Goal: Task Accomplishment & Management: Use online tool/utility

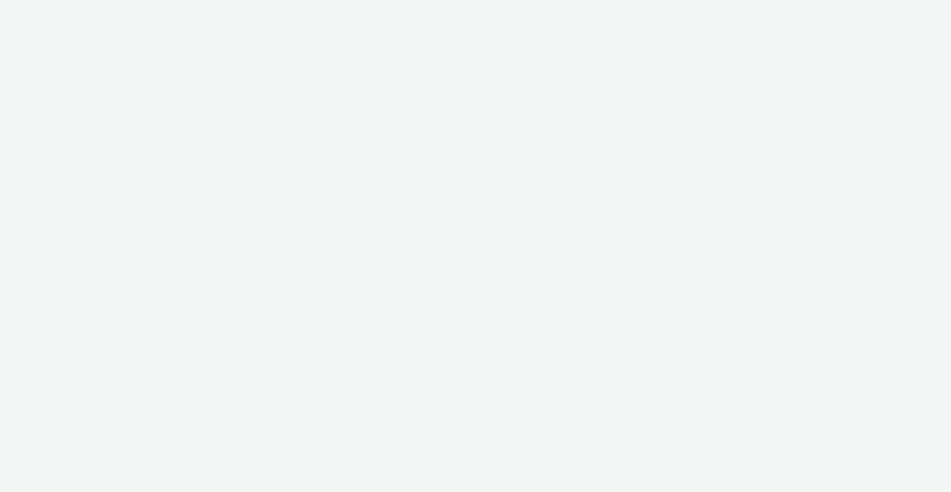
select select "ac009755-aa48-4799-8050-7a339a378eb8"
select select "974f22a8-96bf-4ab0-903c-b2da3aad1b4f"
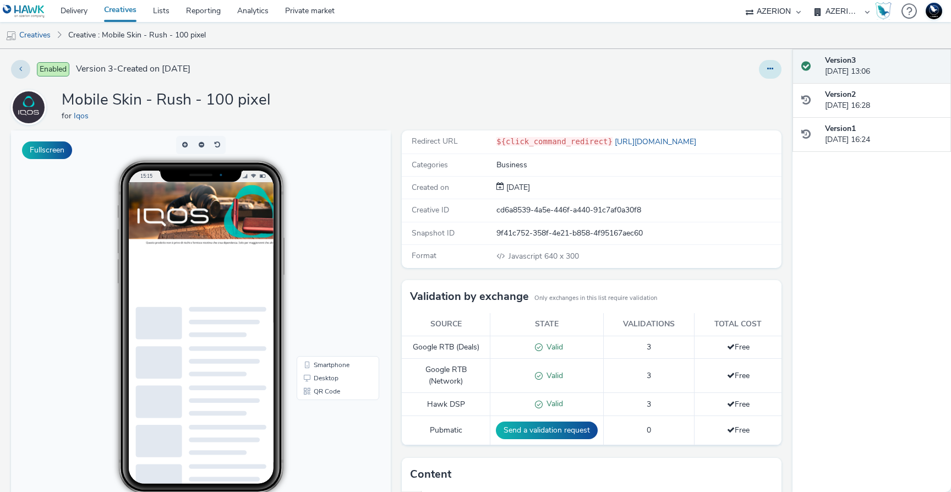
click at [770, 63] on button at bounding box center [770, 69] width 23 height 19
click at [744, 89] on link "Edit" at bounding box center [740, 91] width 83 height 22
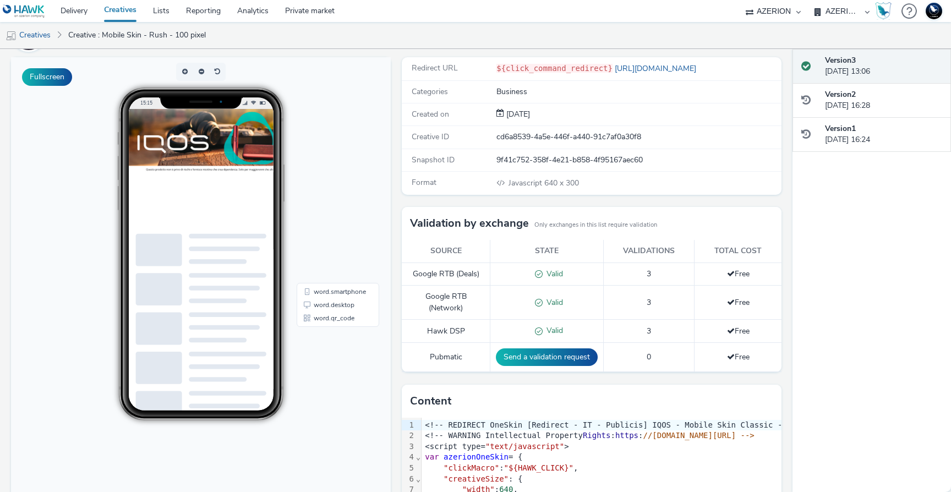
scroll to position [176, 0]
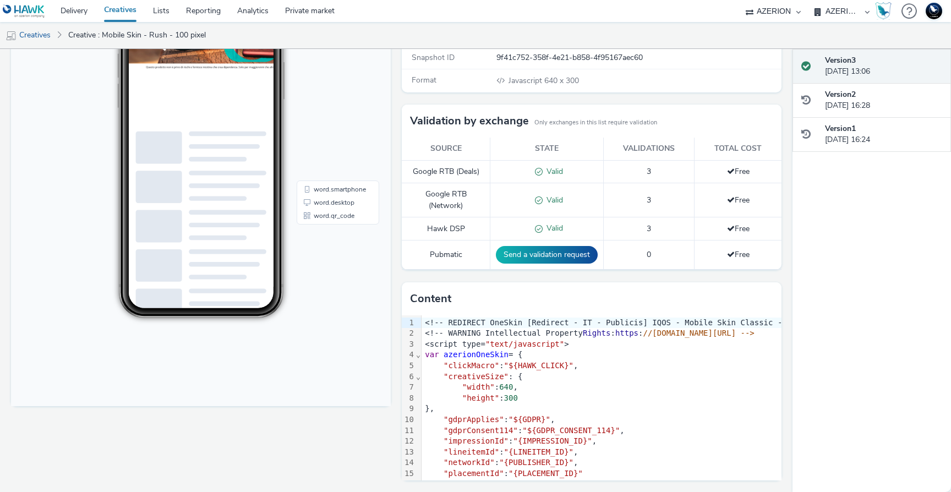
click at [535, 348] on span ""text/javascript"" at bounding box center [524, 344] width 79 height 9
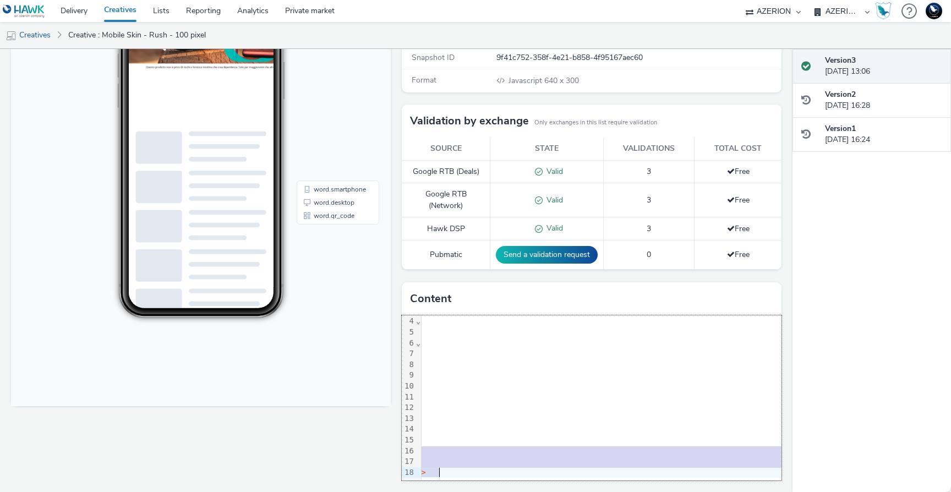
drag, startPoint x: 599, startPoint y: 480, endPoint x: 413, endPoint y: 461, distance: 187.5
click at [413, 461] on div "Redirect URL ${click_command_redirect} [URL][DOMAIN_NAME] Categories Business C…" at bounding box center [588, 224] width 385 height 538
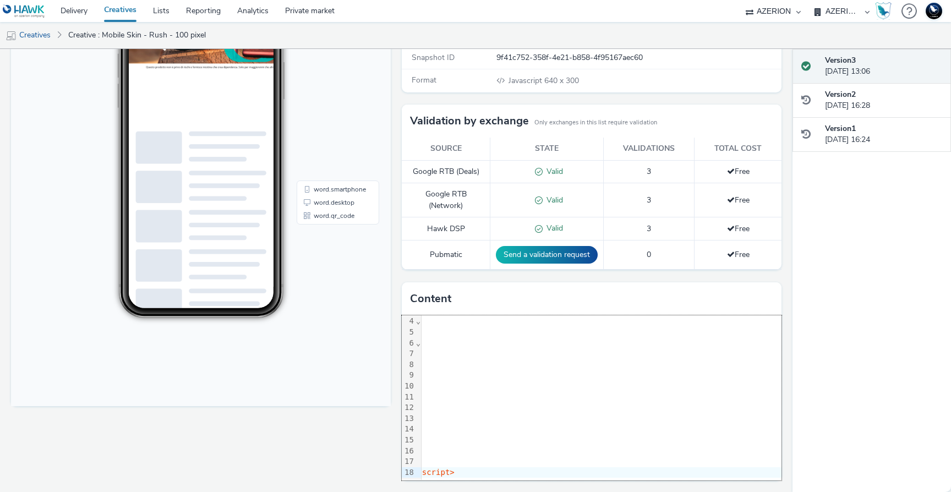
scroll to position [41, 343]
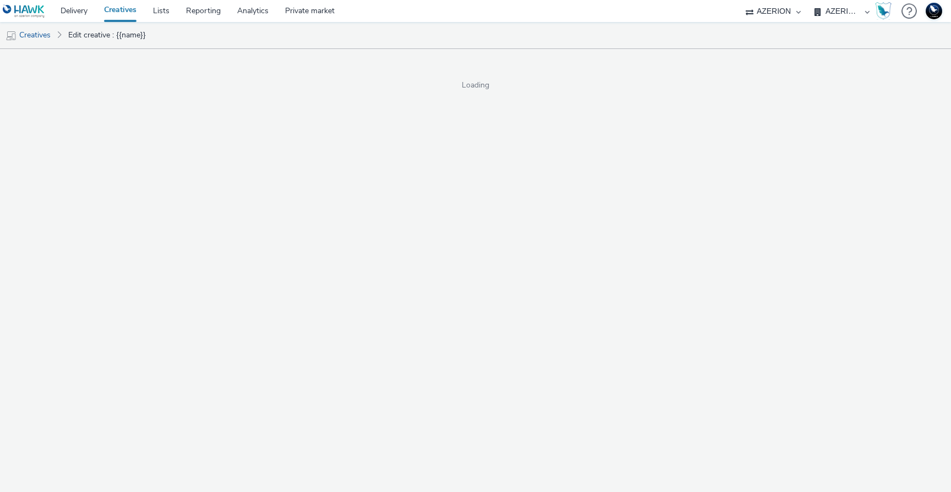
drag, startPoint x: 714, startPoint y: 462, endPoint x: 478, endPoint y: 427, distance: 239.2
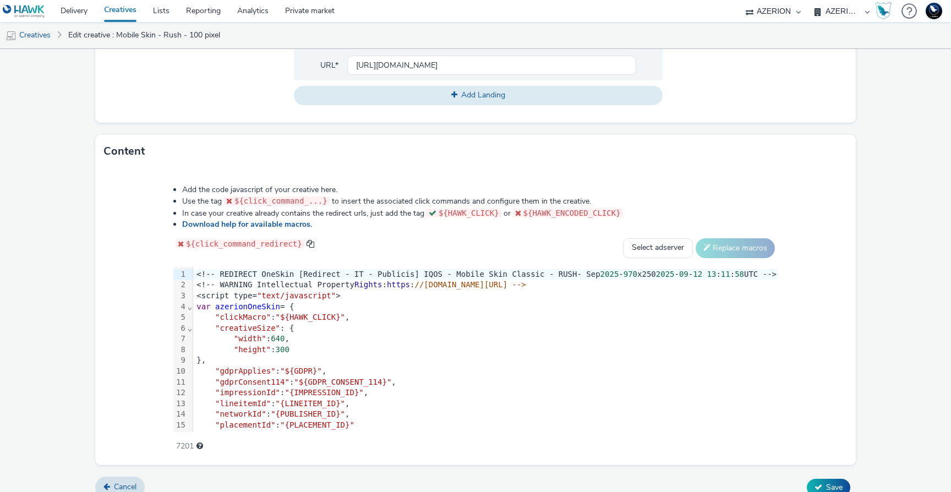
scroll to position [472, 0]
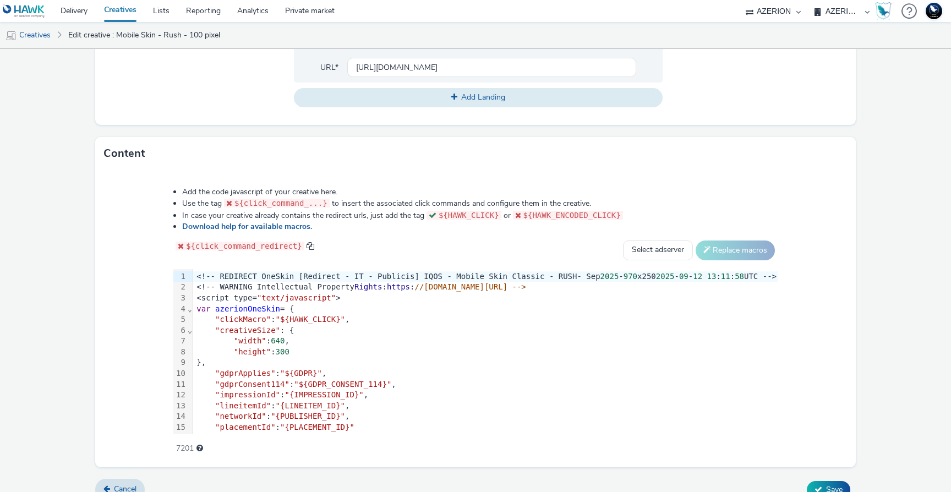
click at [610, 297] on div "<script type= "text/javascript" >" at bounding box center [485, 298] width 584 height 11
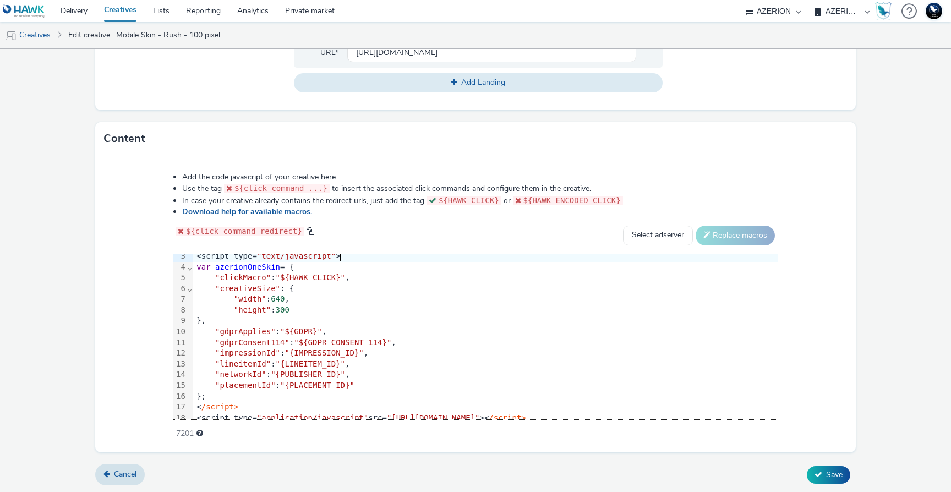
scroll to position [41, 0]
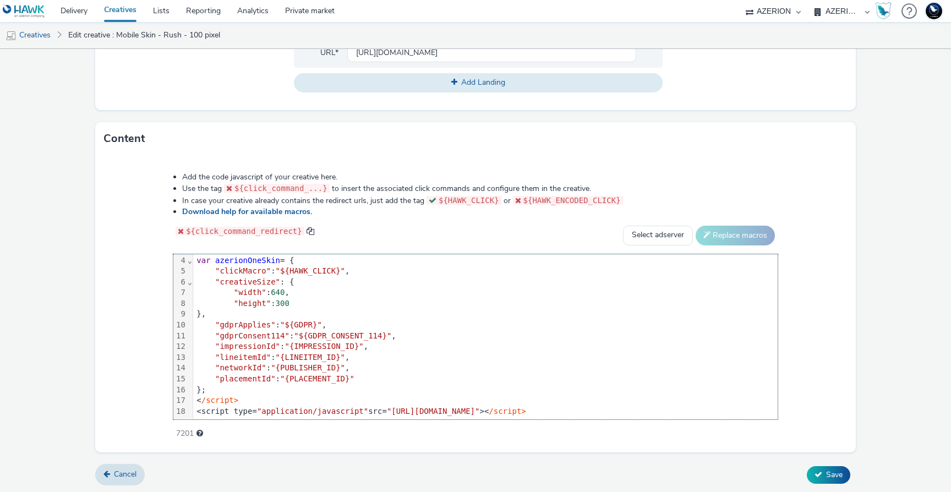
click at [387, 407] on span ""[URL][DOMAIN_NAME]"" at bounding box center [433, 411] width 93 height 9
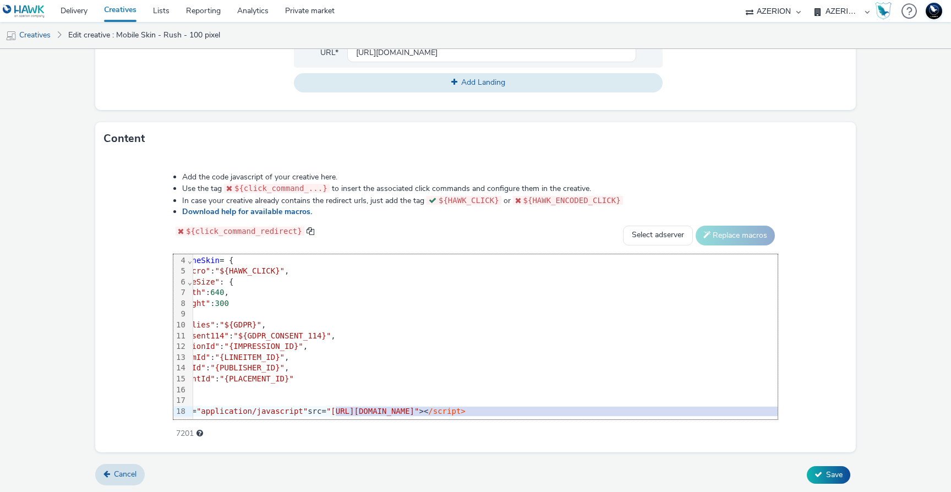
scroll to position [41, 62]
drag, startPoint x: 368, startPoint y: 402, endPoint x: 741, endPoint y: 400, distance: 373.6
click at [418, 407] on span ""[URL][DOMAIN_NAME]"" at bounding box center [371, 411] width 93 height 9
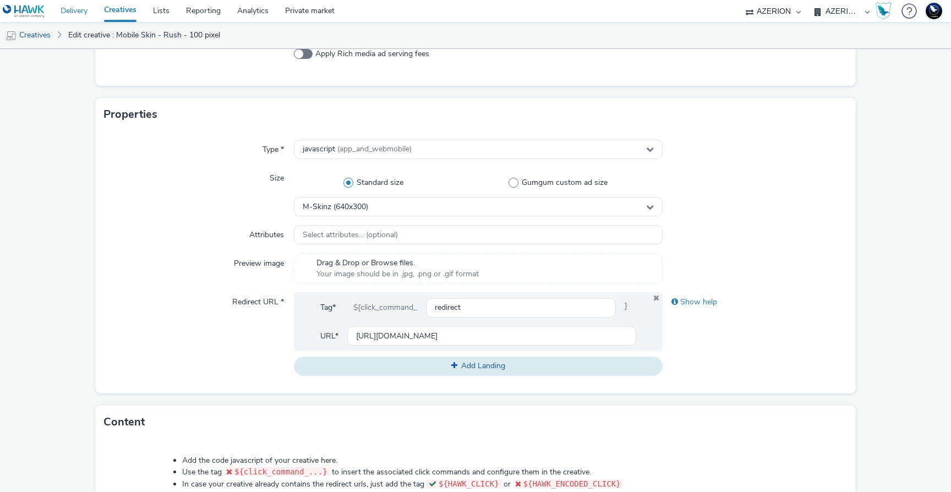
scroll to position [209, 0]
